Goal: Task Accomplishment & Management: Manage account settings

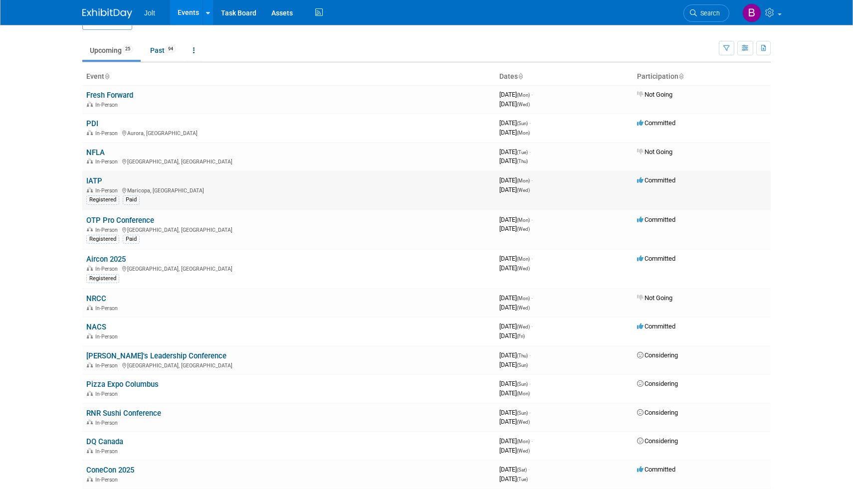
scroll to position [27, 0]
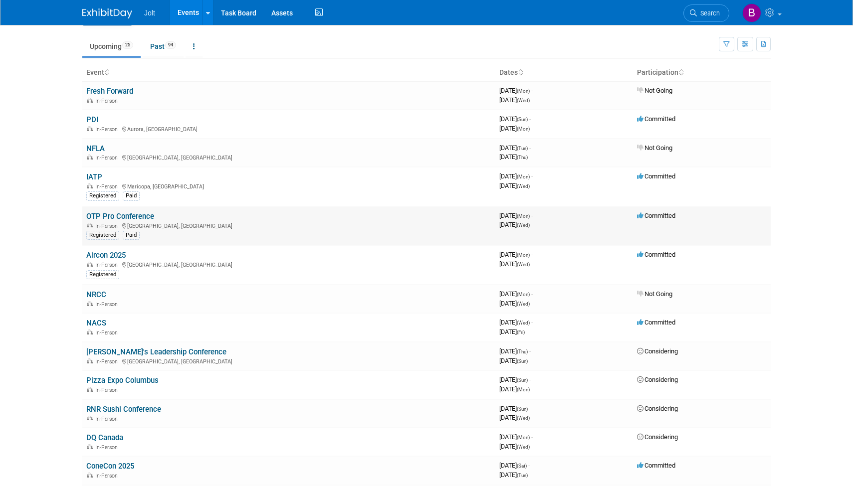
click at [122, 214] on link "OTP Pro Conference" at bounding box center [120, 216] width 68 height 9
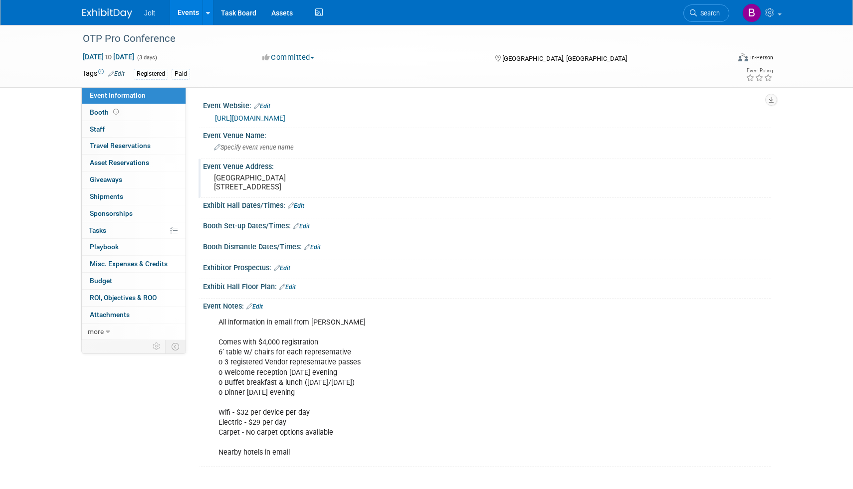
drag, startPoint x: 214, startPoint y: 180, endPoint x: 297, endPoint y: 196, distance: 83.9
click at [297, 192] on pre "Renaissance Schaumburg Convention Center Hotel 1551 Thoreau Drive N Schaumburg,…" at bounding box center [321, 183] width 214 height 18
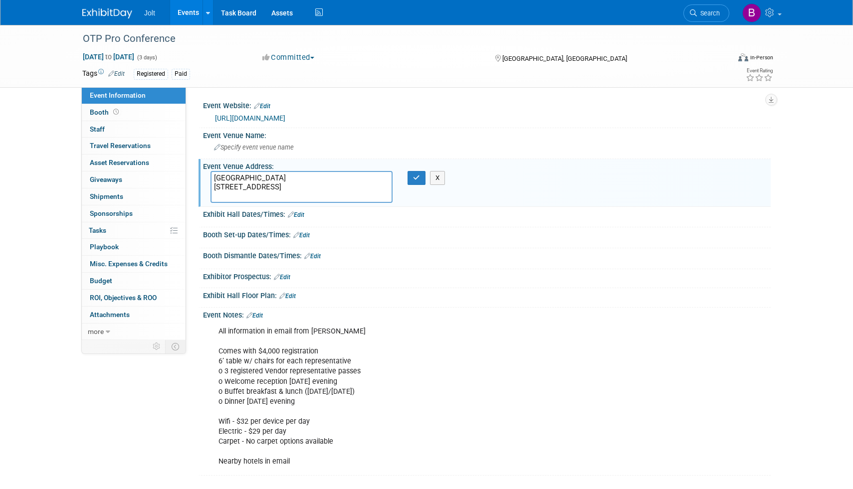
drag, startPoint x: 213, startPoint y: 178, endPoint x: 320, endPoint y: 191, distance: 107.1
click at [320, 191] on textarea "Renaissance Schaumburg Convention Center Hotel 1551 Thoreau Drive N Schaumburg,…" at bounding box center [301, 187] width 182 height 32
click at [288, 193] on textarea "Renaissance Schaumburg Convention Center Hotel 1551 Thoreau Drive N Schaumburg,…" at bounding box center [301, 187] width 182 height 32
drag, startPoint x: 215, startPoint y: 177, endPoint x: 295, endPoint y: 197, distance: 81.9
click at [295, 197] on textarea "Renaissance Schaumburg Convention Center Hotel 1551 Thoreau Drive N Schaumburg,…" at bounding box center [301, 187] width 182 height 32
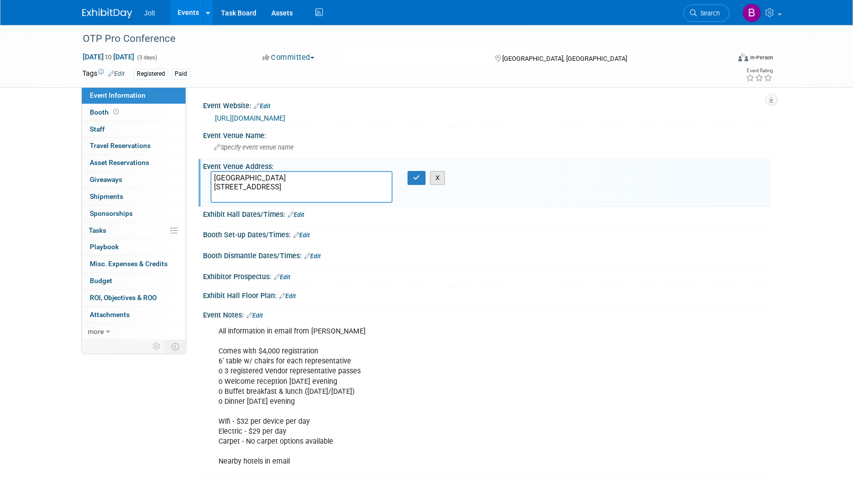
click at [436, 177] on button "X" at bounding box center [437, 178] width 15 height 14
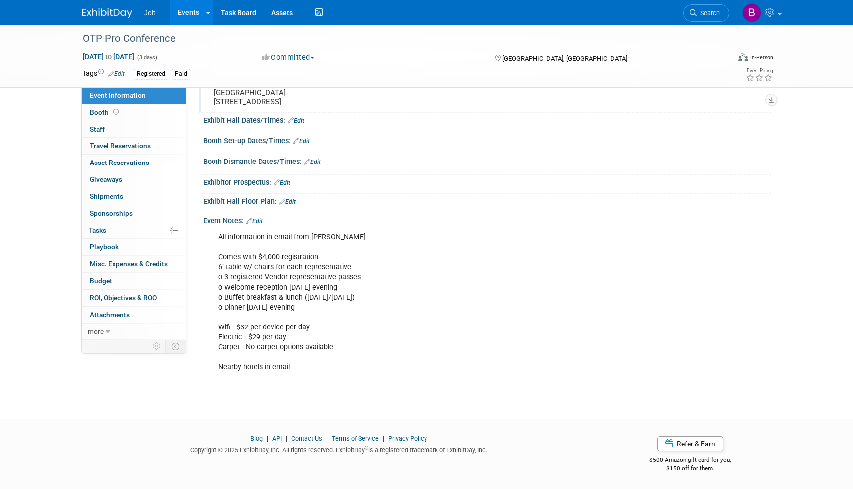
scroll to position [94, 0]
